Goal: Check status: Check status

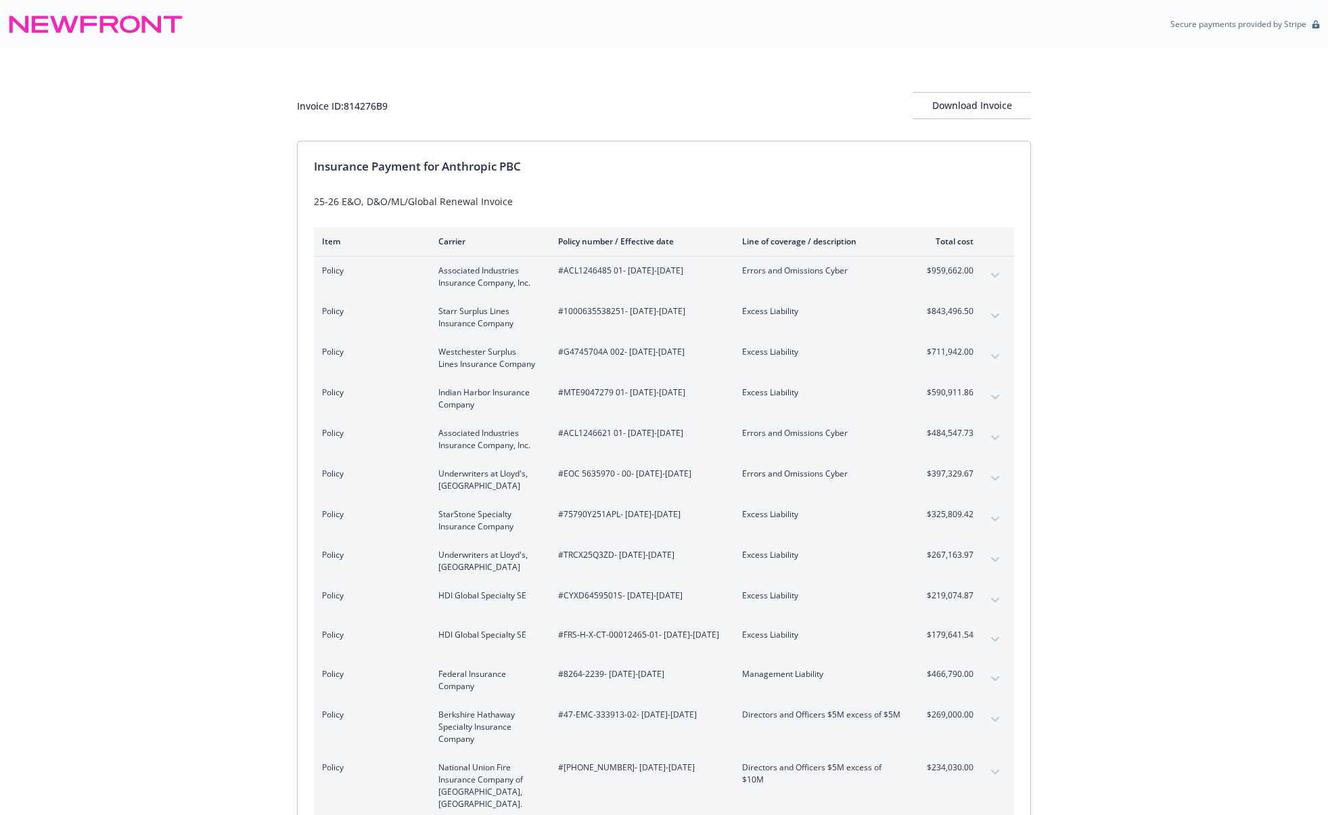
scroll to position [601, 0]
